Goal: Use online tool/utility: Utilize a website feature to perform a specific function

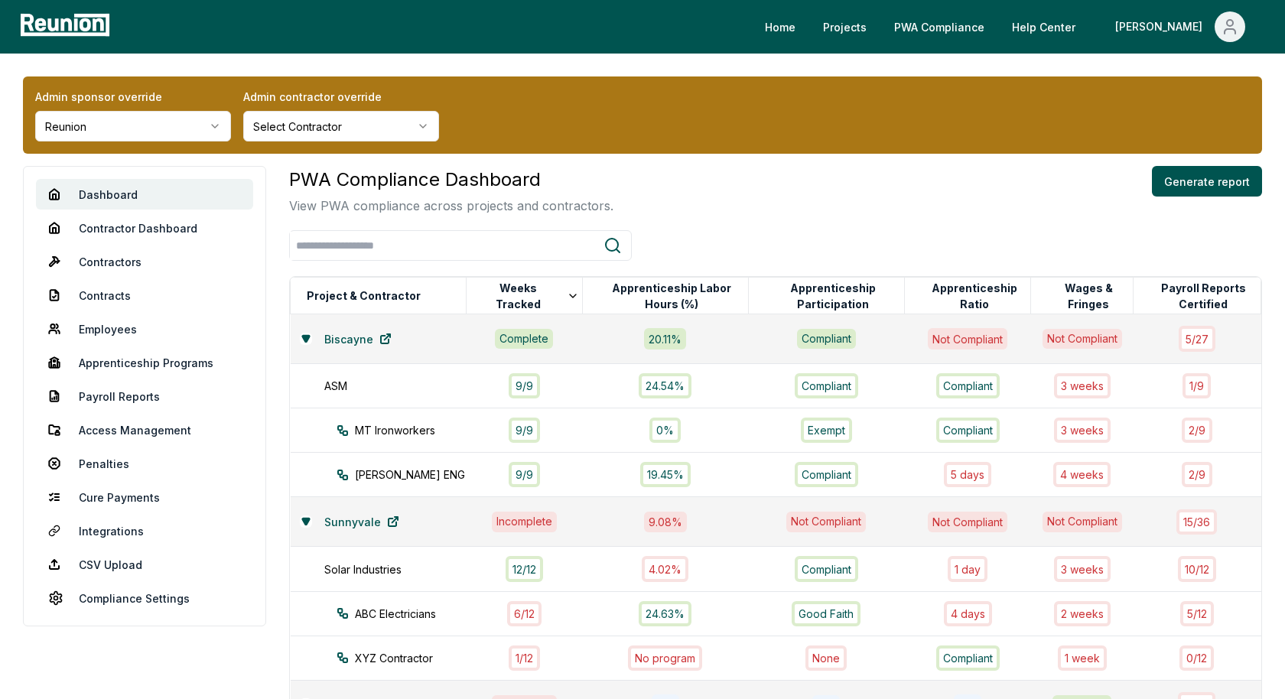
click at [794, 158] on div "Admin sponsor override Reunion Admin contractor override Select Contractor Dash…" at bounding box center [642, 554] width 1285 height 1001
click at [145, 128] on html "Please visit us on your desktop We're working on making our marketplace mobile-…" at bounding box center [642, 527] width 1285 height 1054
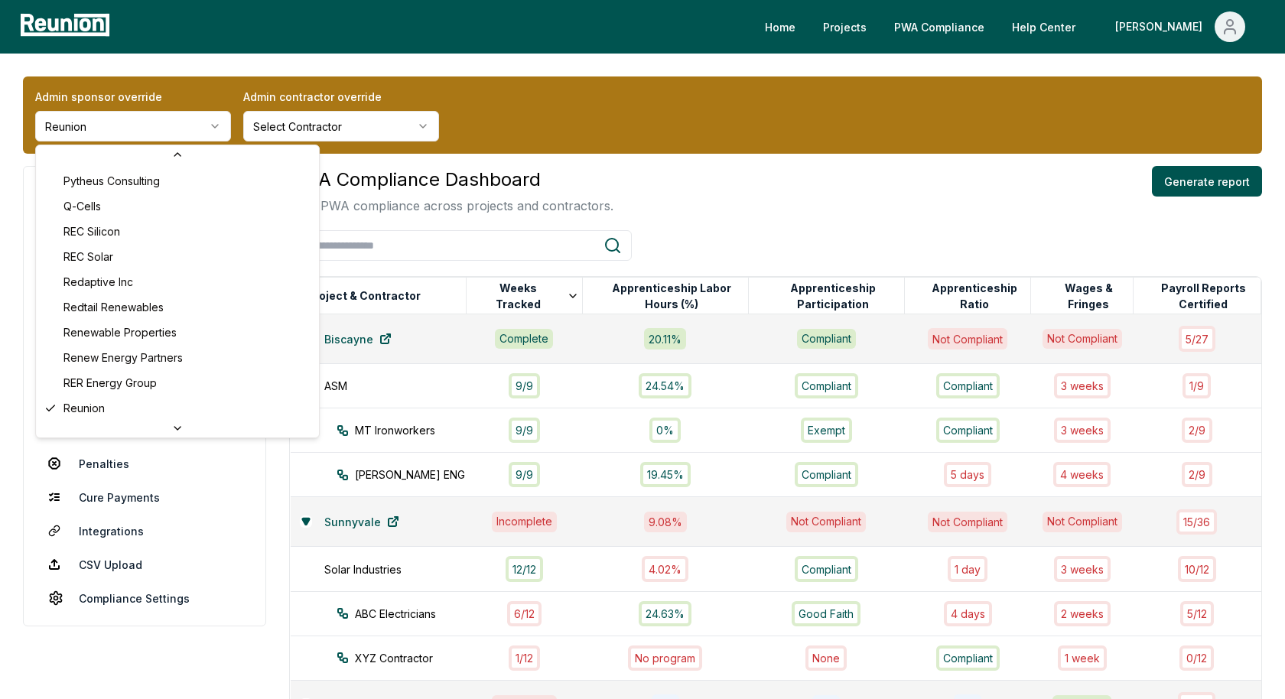
scroll to position [4733, 0]
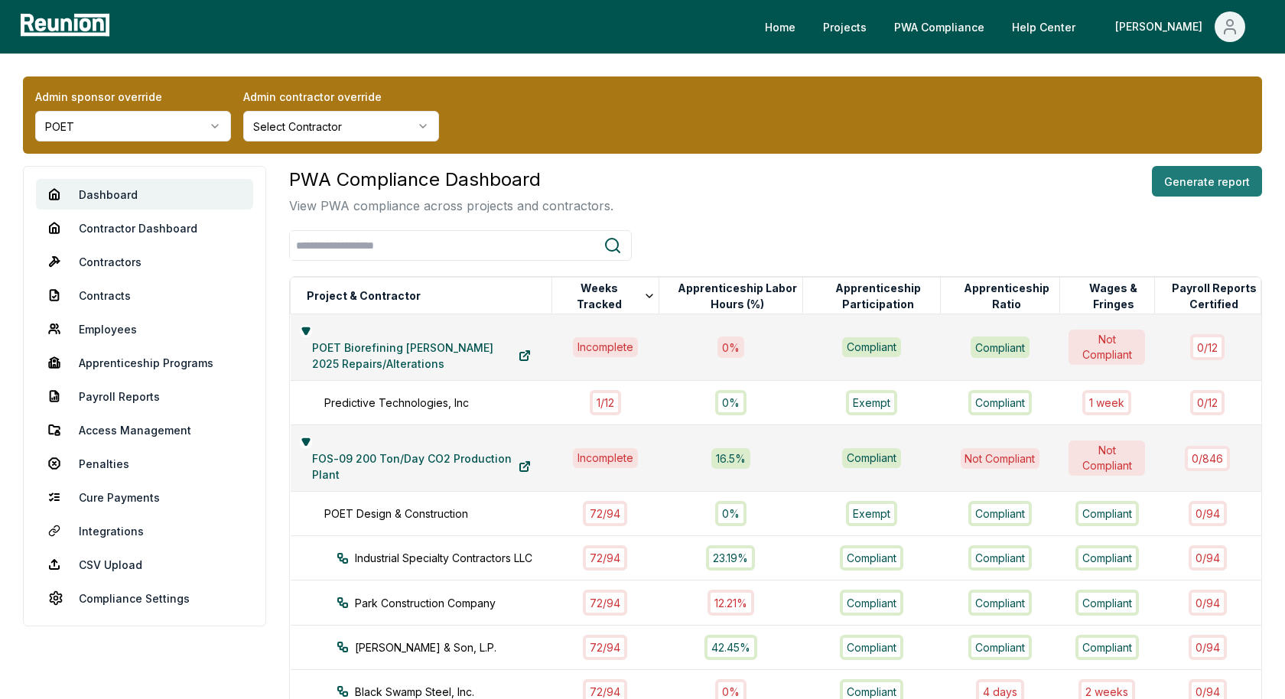
click at [1188, 180] on button "Generate report" at bounding box center [1207, 181] width 110 height 31
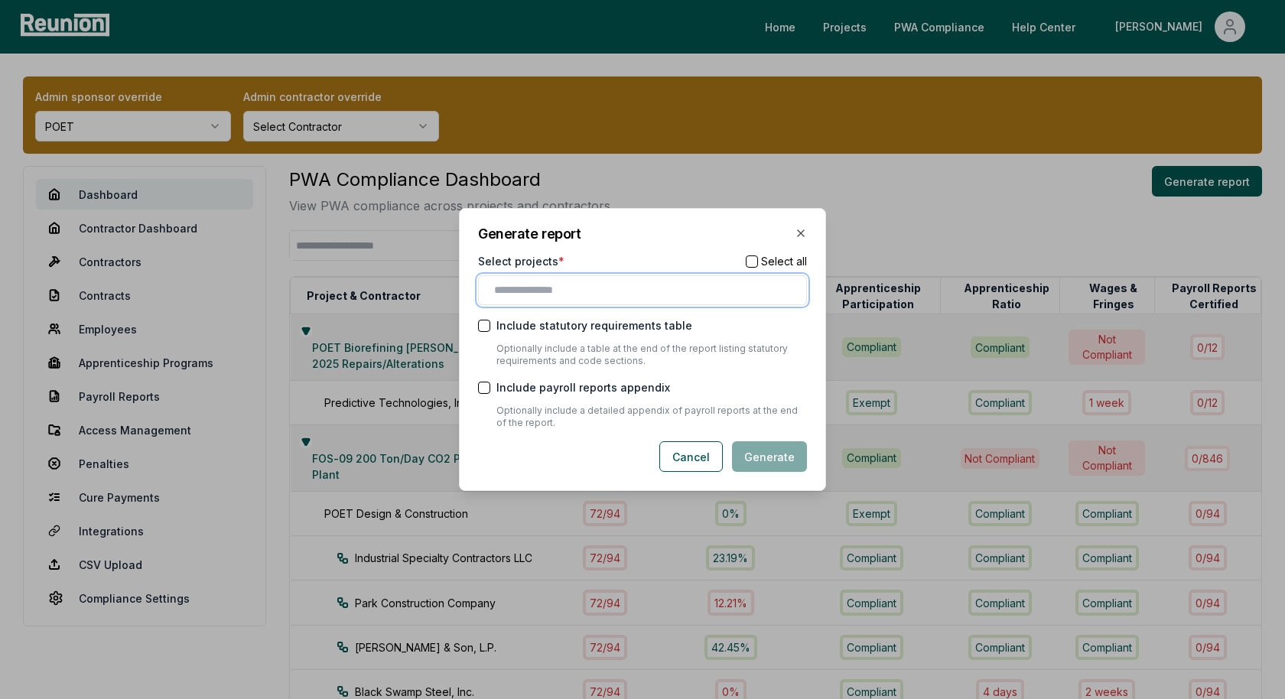
click at [510, 291] on input "text" at bounding box center [645, 290] width 303 height 16
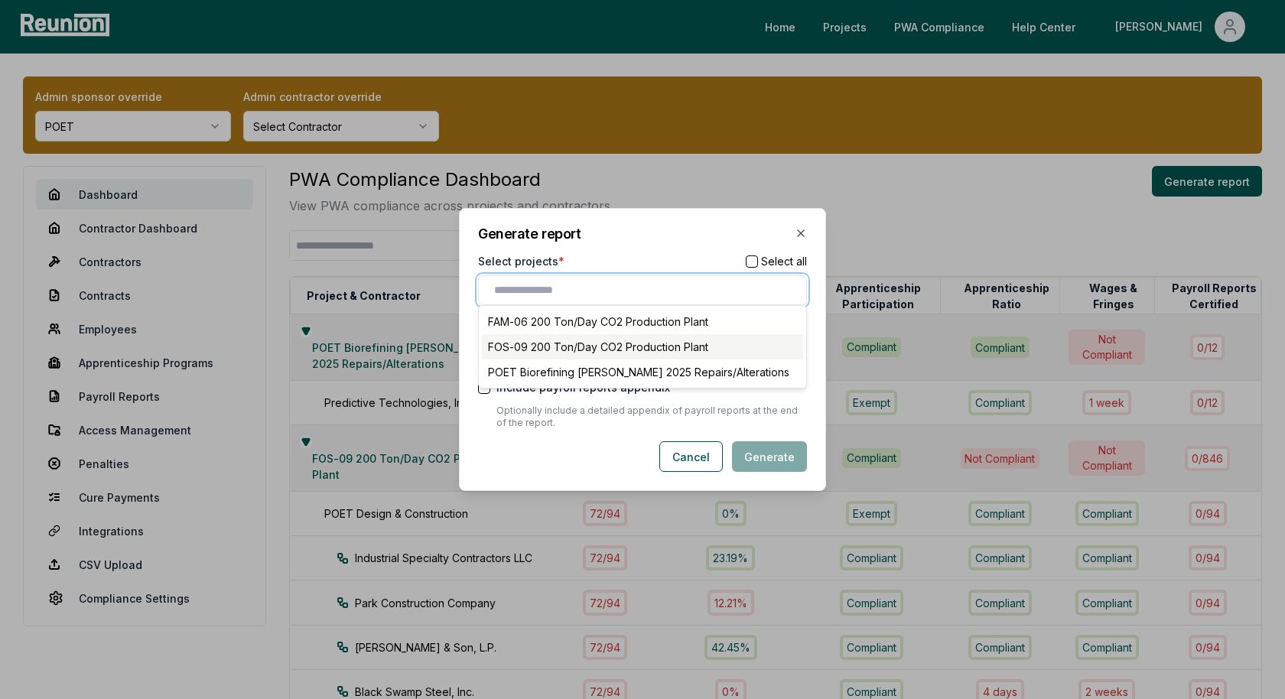
click at [569, 345] on div "FOS-09 200 Ton/Day CO2 Production Plant" at bounding box center [642, 346] width 321 height 25
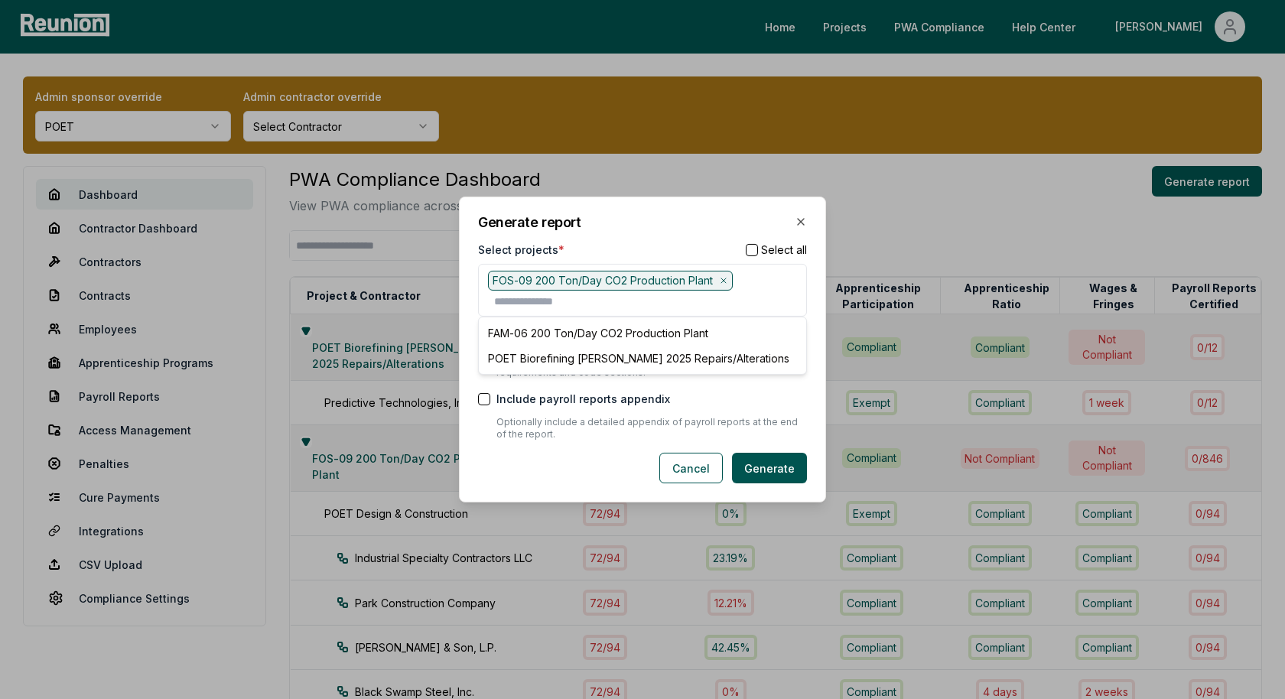
click at [620, 243] on div "Select projects * Select all" at bounding box center [642, 250] width 329 height 16
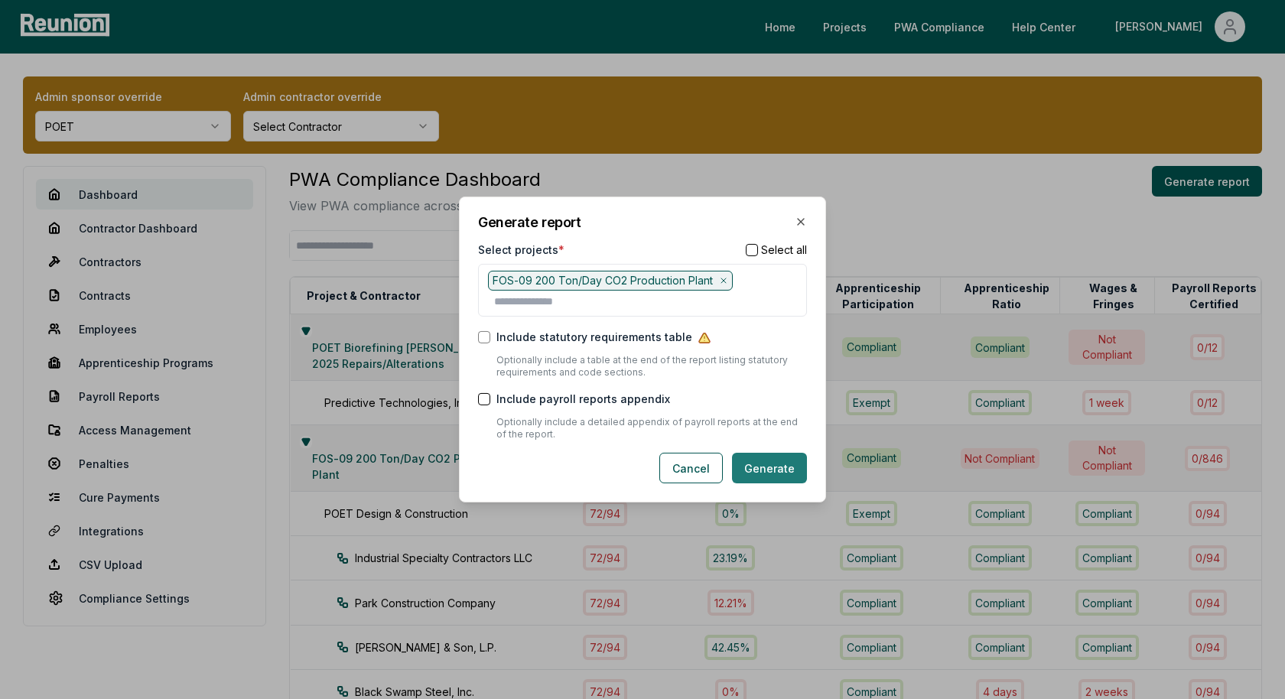
click at [783, 467] on button "Generate" at bounding box center [769, 468] width 75 height 31
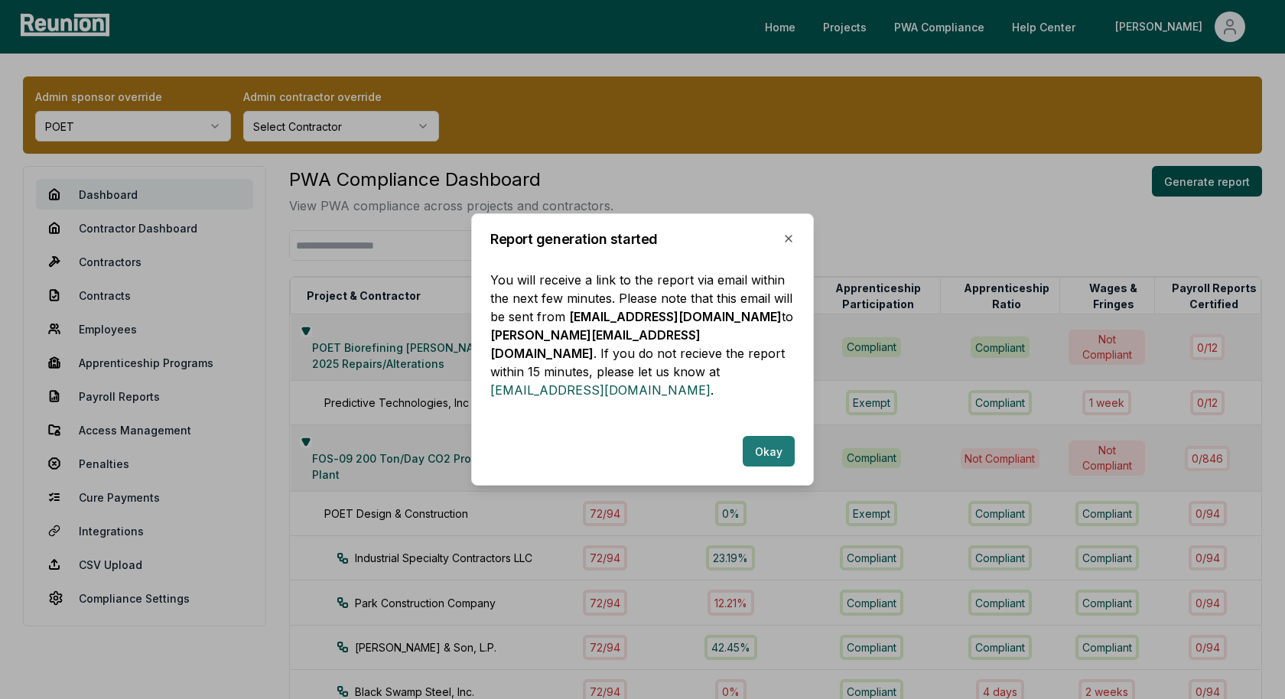
click at [767, 438] on button "Okay" at bounding box center [769, 451] width 52 height 31
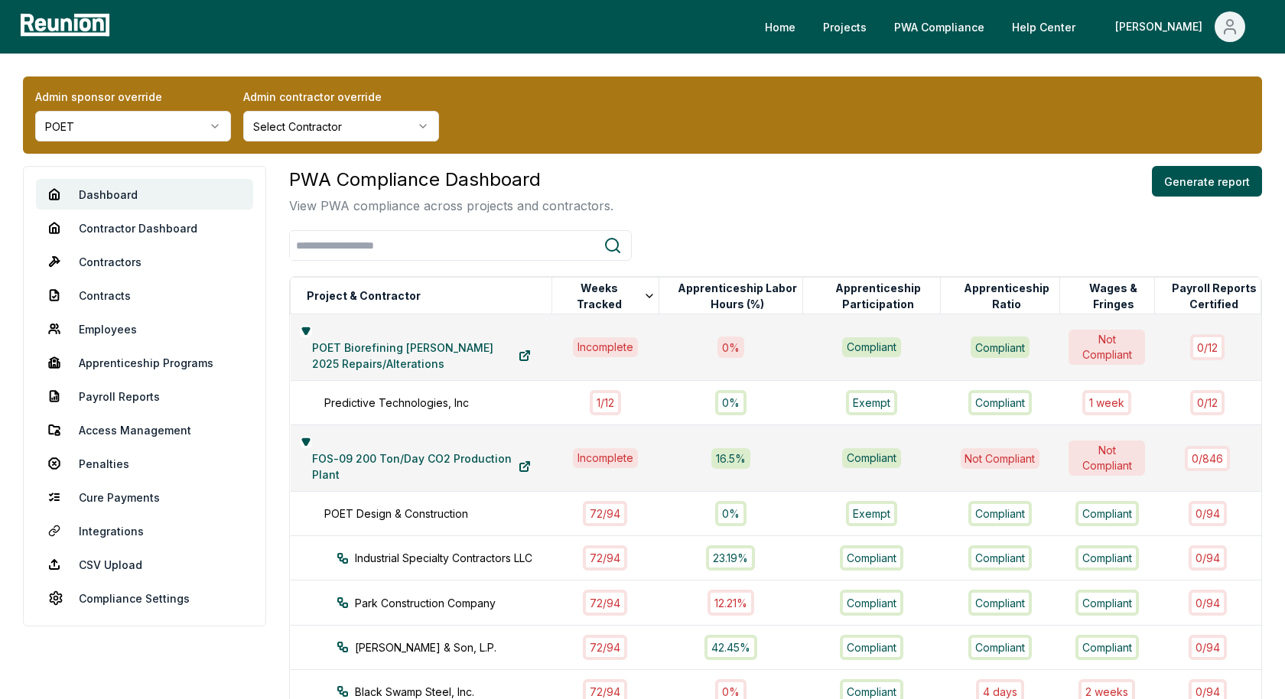
click at [834, 194] on div "PWA Compliance Dashboard View PWA compliance across projects and contractors. G…" at bounding box center [775, 190] width 973 height 49
